Goal: Task Accomplishment & Management: Manage account settings

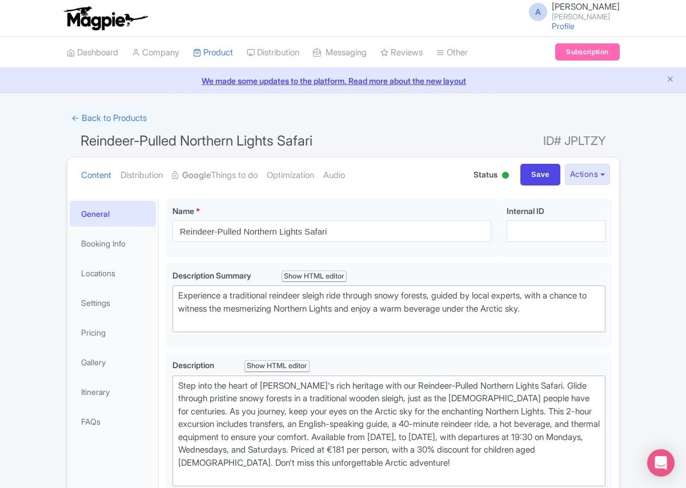
click at [479, 120] on div "← Back to Products" at bounding box center [343, 118] width 553 height 22
click at [574, 25] on link "Profile" at bounding box center [562, 26] width 23 height 10
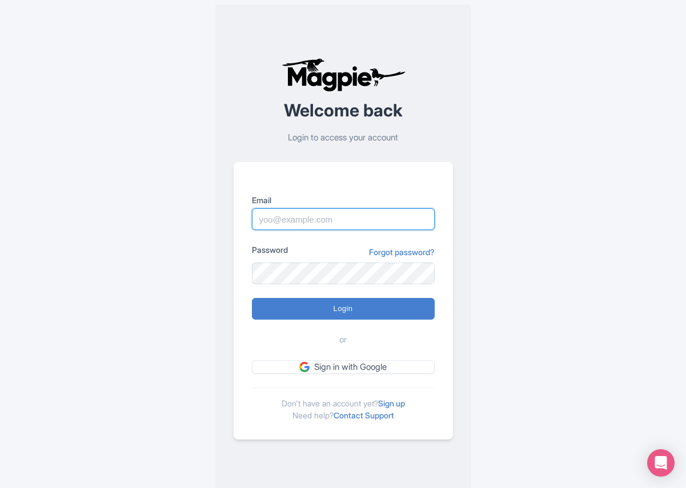
click at [292, 220] on input "Email" at bounding box center [343, 219] width 183 height 22
type input "[EMAIL_ADDRESS][DOMAIN_NAME]"
click at [208, 285] on div "Welcome back Login to access your account Email [EMAIL_ADDRESS][DOMAIN_NAME] Pa…" at bounding box center [343, 248] width 566 height 497
click at [293, 215] on input "[EMAIL_ADDRESS][DOMAIN_NAME]" at bounding box center [343, 219] width 183 height 22
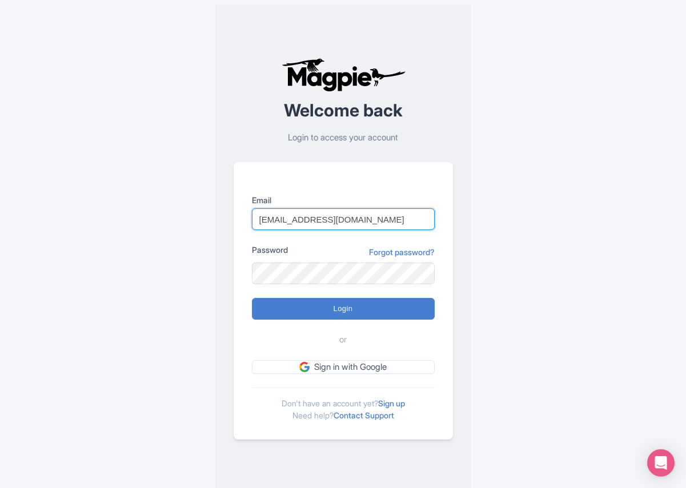
click at [293, 215] on input "[EMAIL_ADDRESS][DOMAIN_NAME]" at bounding box center [343, 219] width 183 height 22
click at [293, 218] on input "Email" at bounding box center [343, 219] width 183 height 22
type input "[EMAIL_ADDRESS][DOMAIN_NAME]"
click at [316, 246] on div "Password Forgot password?" at bounding box center [343, 252] width 183 height 17
